Goal: Information Seeking & Learning: Learn about a topic

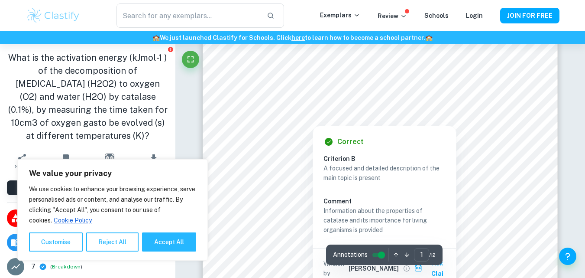
scroll to position [136, 0]
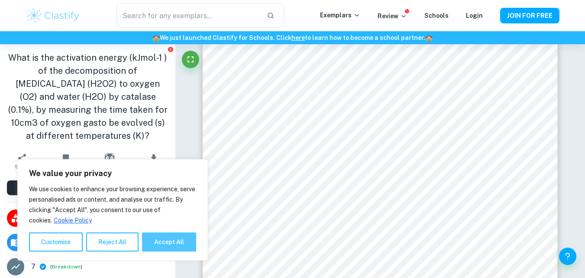
click at [177, 247] on button "Accept All" at bounding box center [169, 241] width 54 height 19
checkbox input "true"
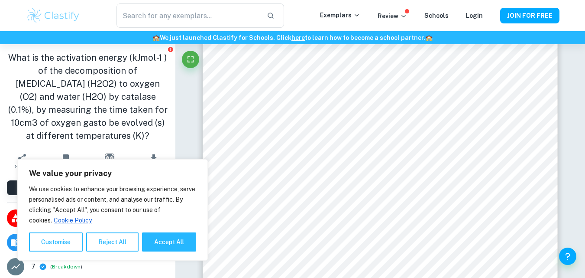
checkbox input "true"
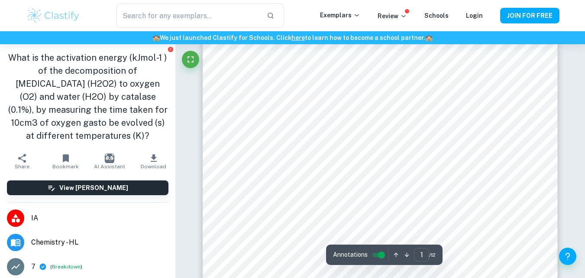
scroll to position [0, 0]
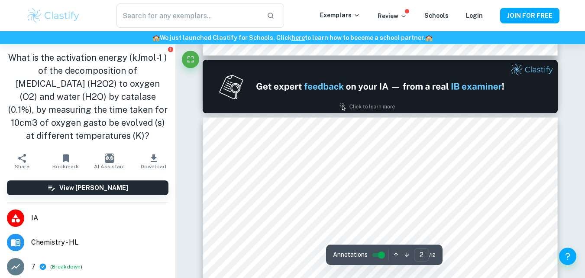
type input "1"
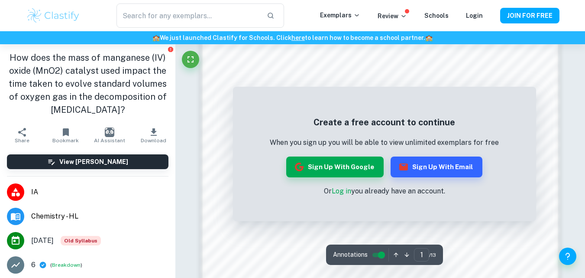
scroll to position [481, 0]
click at [352, 167] on button "Sign up with Google" at bounding box center [334, 166] width 97 height 21
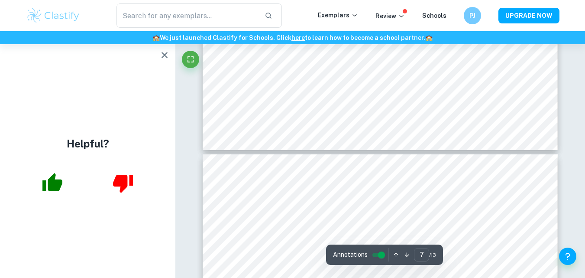
scroll to position [2850, 0]
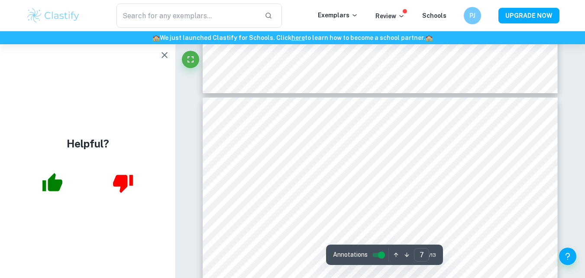
click at [163, 52] on icon "button" at bounding box center [164, 55] width 10 height 10
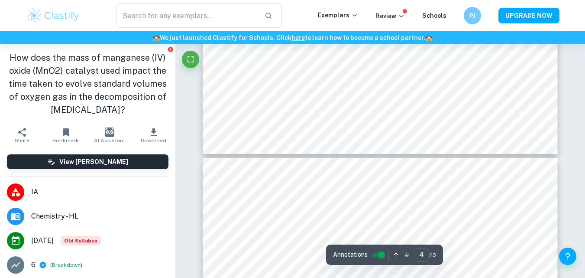
type input "3"
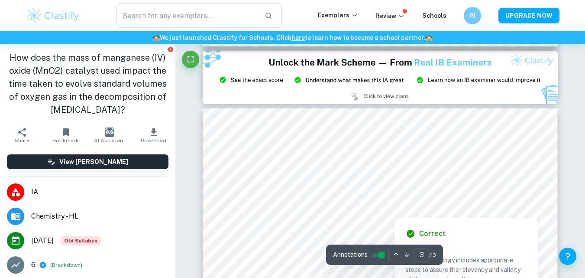
drag, startPoint x: 400, startPoint y: 197, endPoint x: 285, endPoint y: 178, distance: 116.2
click at [388, 196] on div at bounding box center [411, 197] width 202 height 10
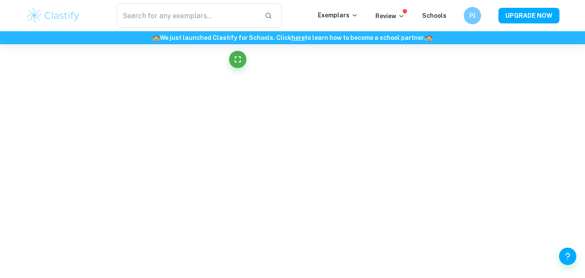
scroll to position [950, 0]
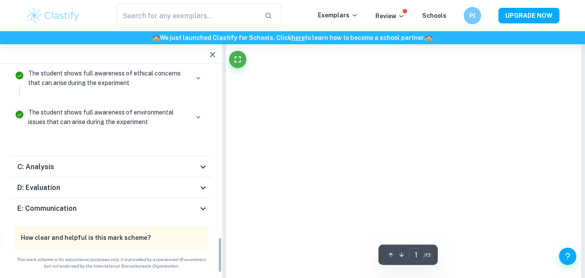
type input "3"
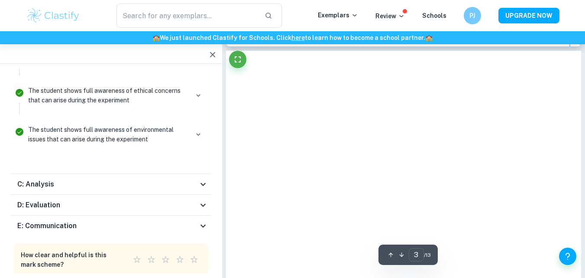
click at [213, 54] on icon "button" at bounding box center [212, 54] width 5 height 5
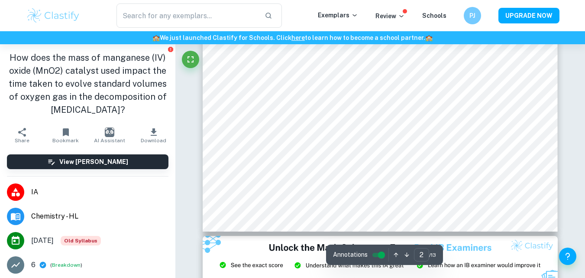
scroll to position [744, 0]
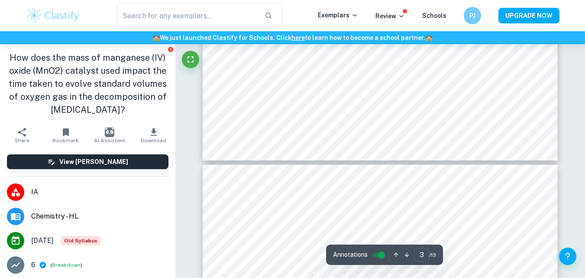
type input "4"
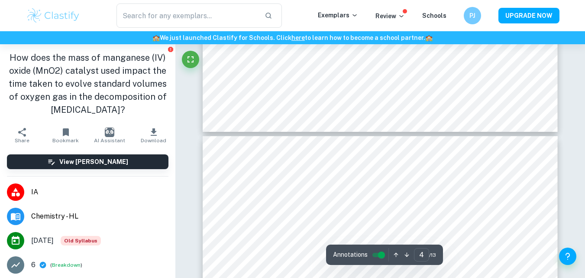
scroll to position [1364, 0]
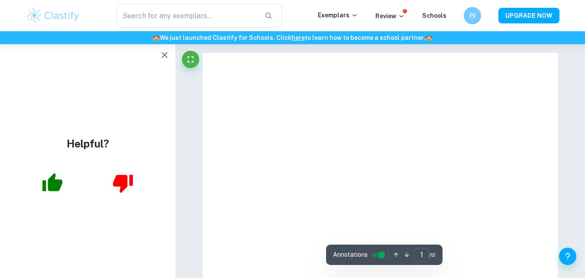
click at [165, 54] on icon "button" at bounding box center [164, 55] width 10 height 10
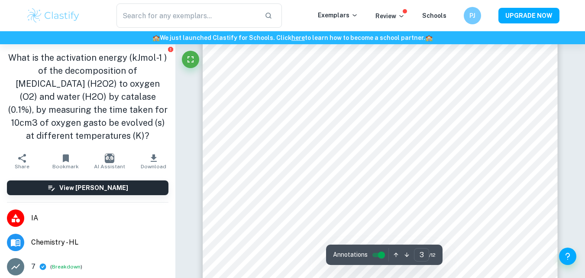
scroll to position [1159, 0]
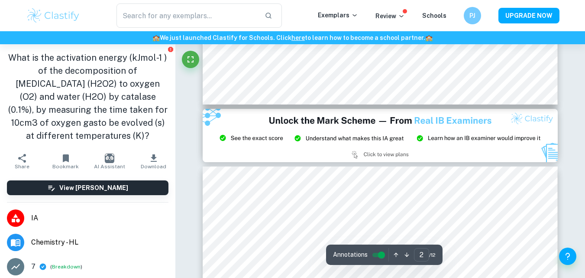
type input "3"
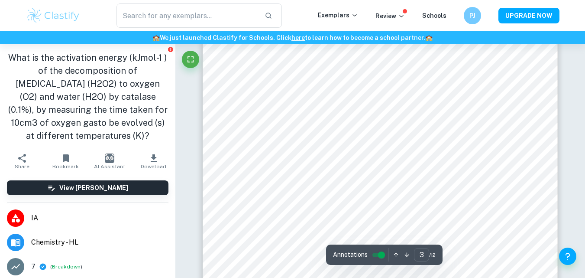
scroll to position [1398, 0]
